Goal: Information Seeking & Learning: Learn about a topic

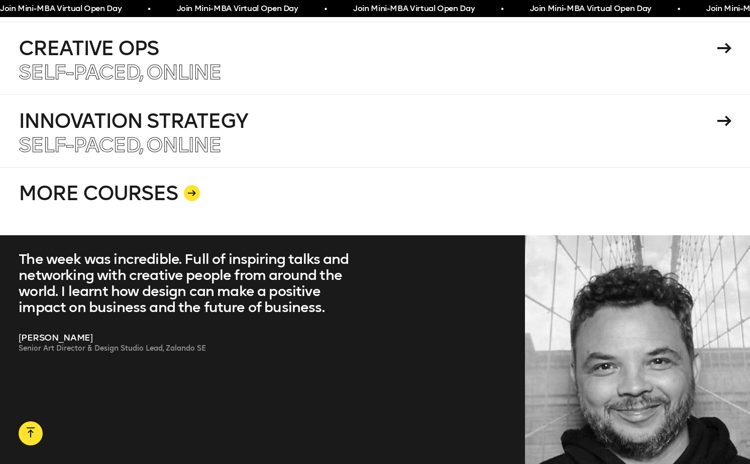
scroll to position [2006, 0]
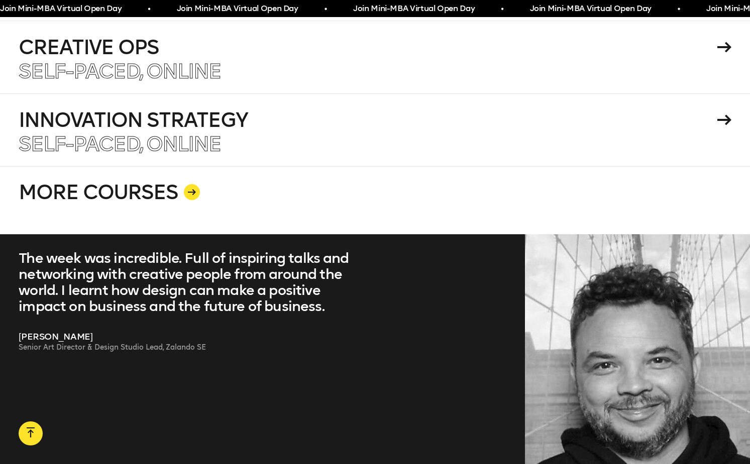
click at [241, 177] on link "MORE COURSES" at bounding box center [375, 200] width 712 height 68
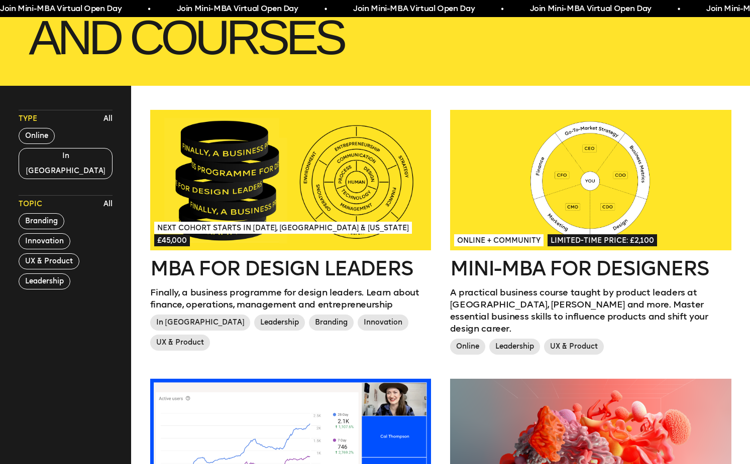
scroll to position [214, 0]
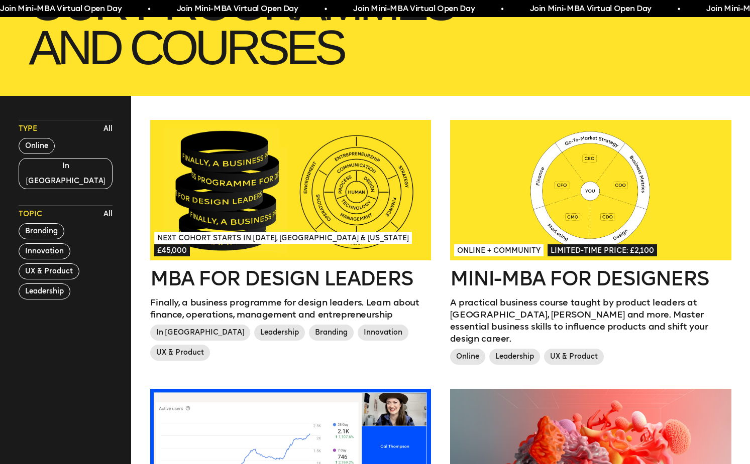
click at [520, 182] on div at bounding box center [590, 190] width 281 height 141
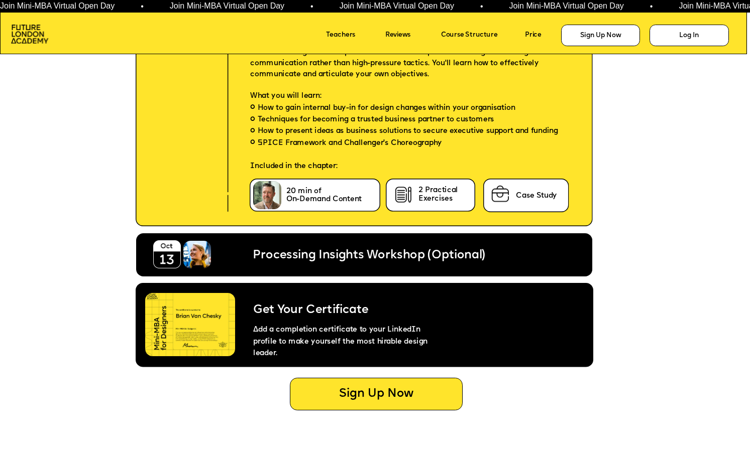
scroll to position [4097, 0]
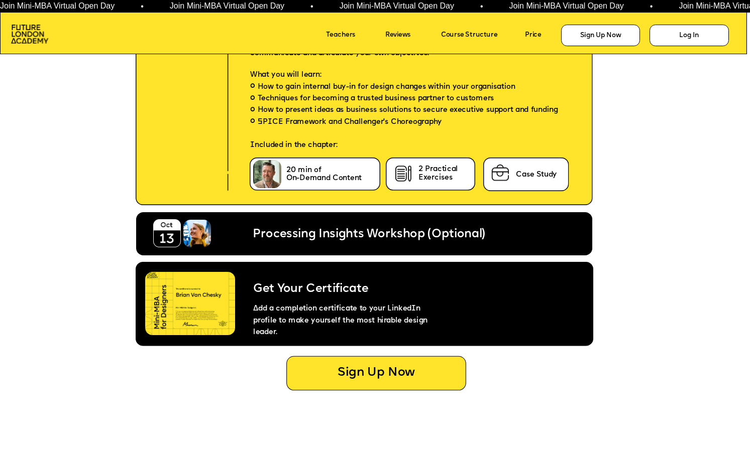
click at [165, 289] on img at bounding box center [190, 304] width 90 height 64
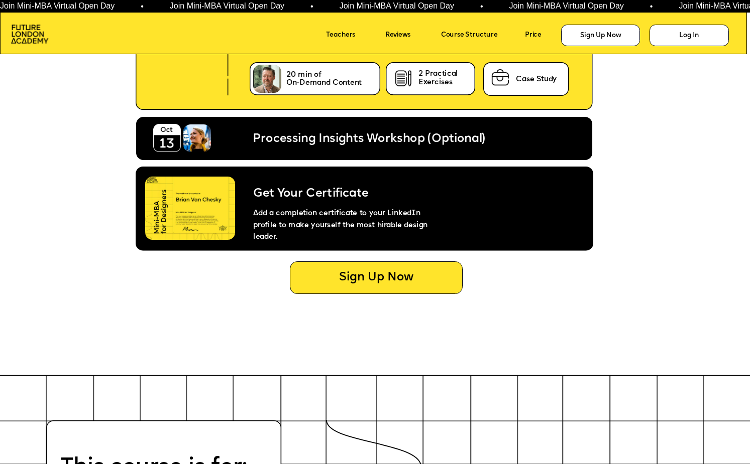
scroll to position [4203, 0]
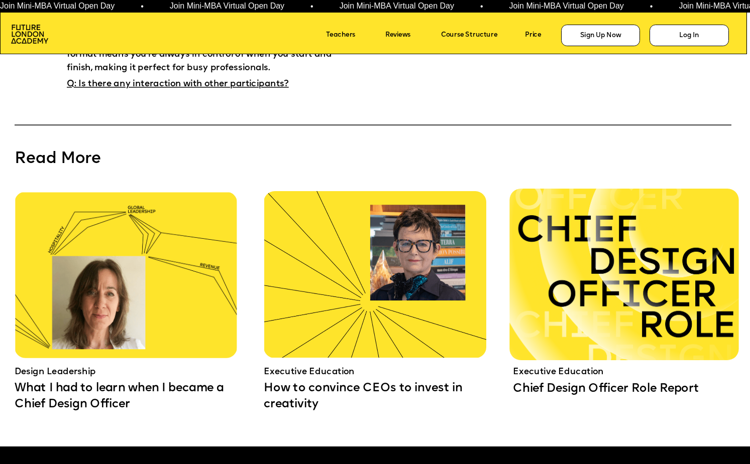
scroll to position [6673, 0]
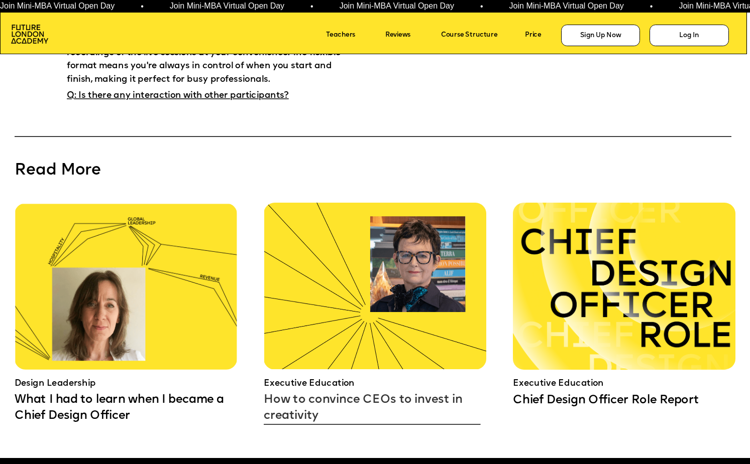
click at [336, 403] on link "How to convince CEOs to invest in creativity" at bounding box center [372, 408] width 216 height 33
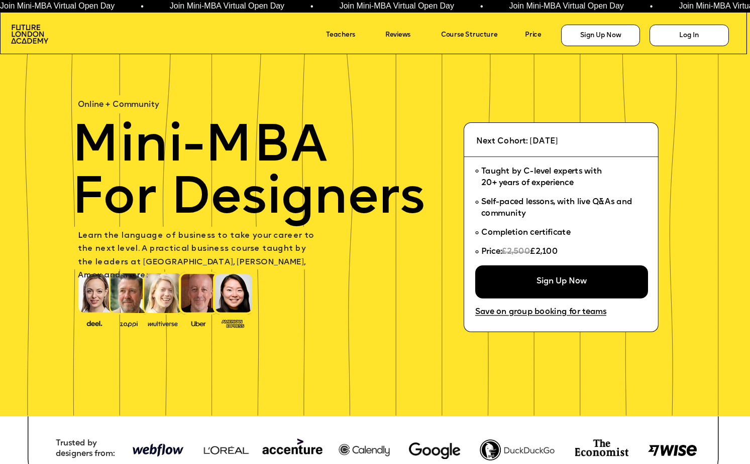
scroll to position [0, 0]
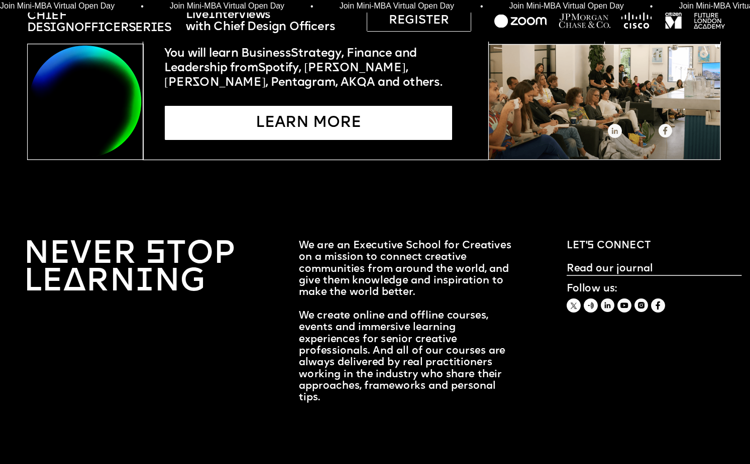
scroll to position [2849, 0]
